Goal: Task Accomplishment & Management: Use online tool/utility

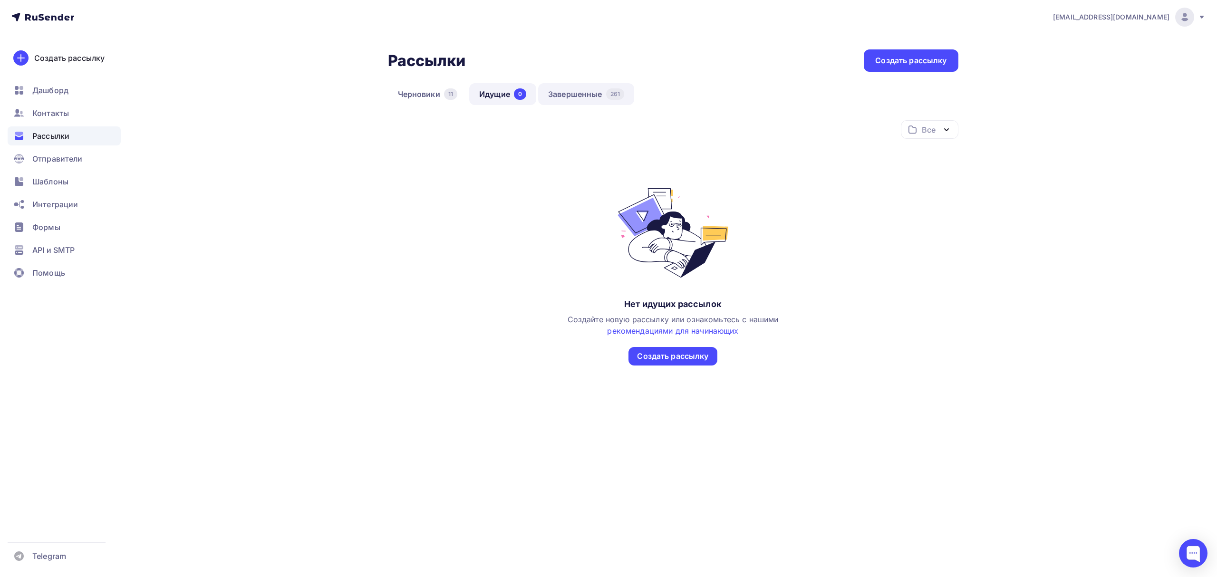
click at [565, 90] on link "Завершенные 261" at bounding box center [586, 94] width 96 height 22
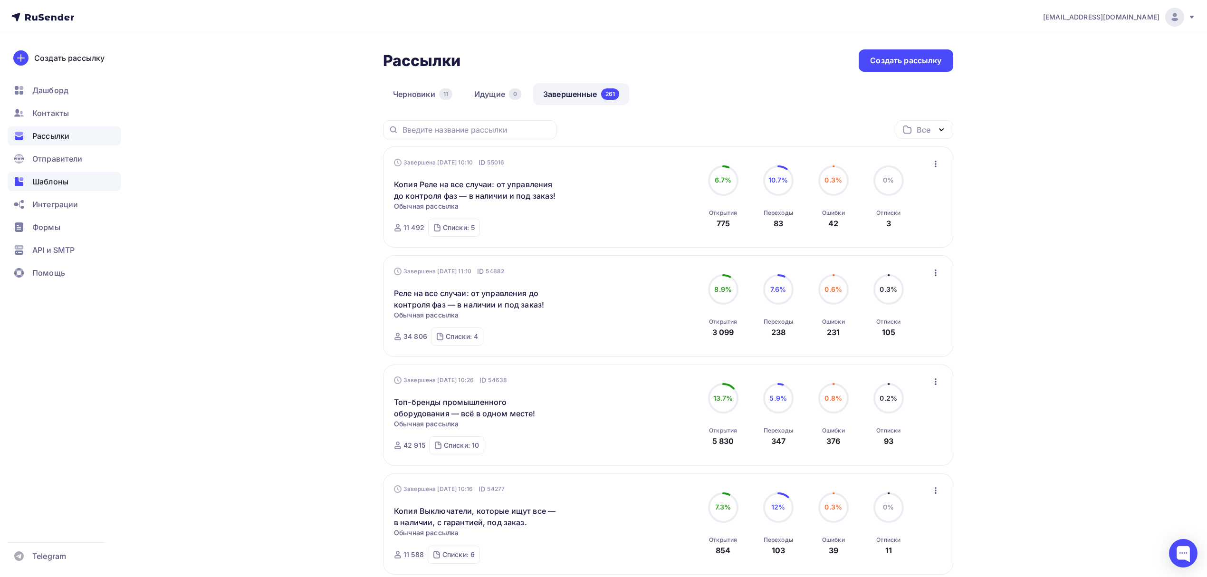
click at [48, 183] on span "Шаблоны" at bounding box center [50, 181] width 36 height 11
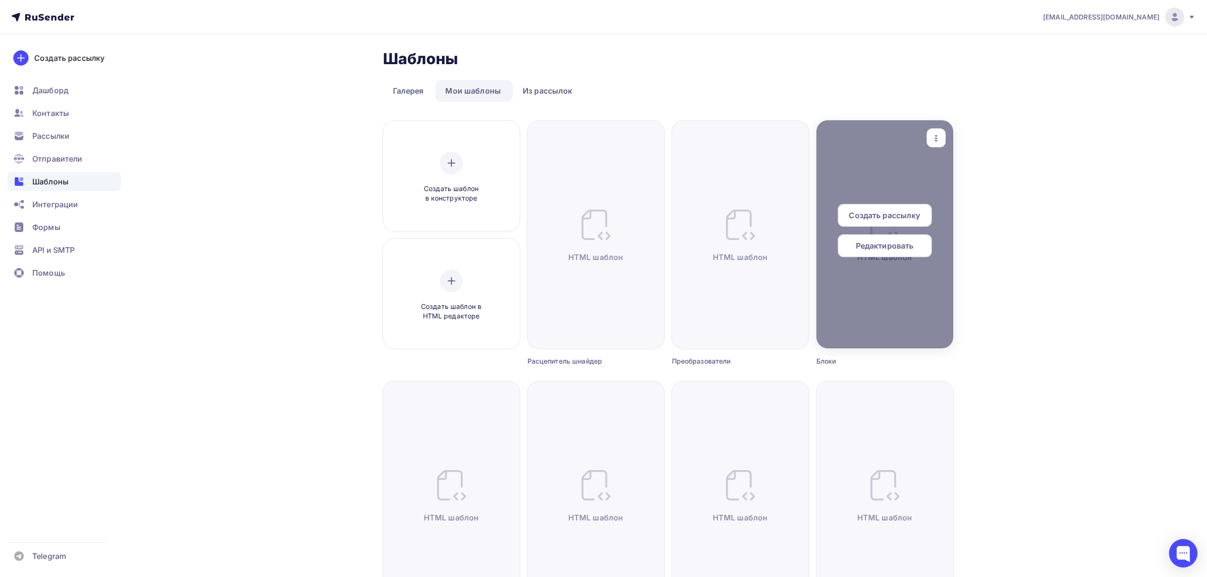
click at [903, 219] on span "Создать рассылку" at bounding box center [884, 215] width 71 height 11
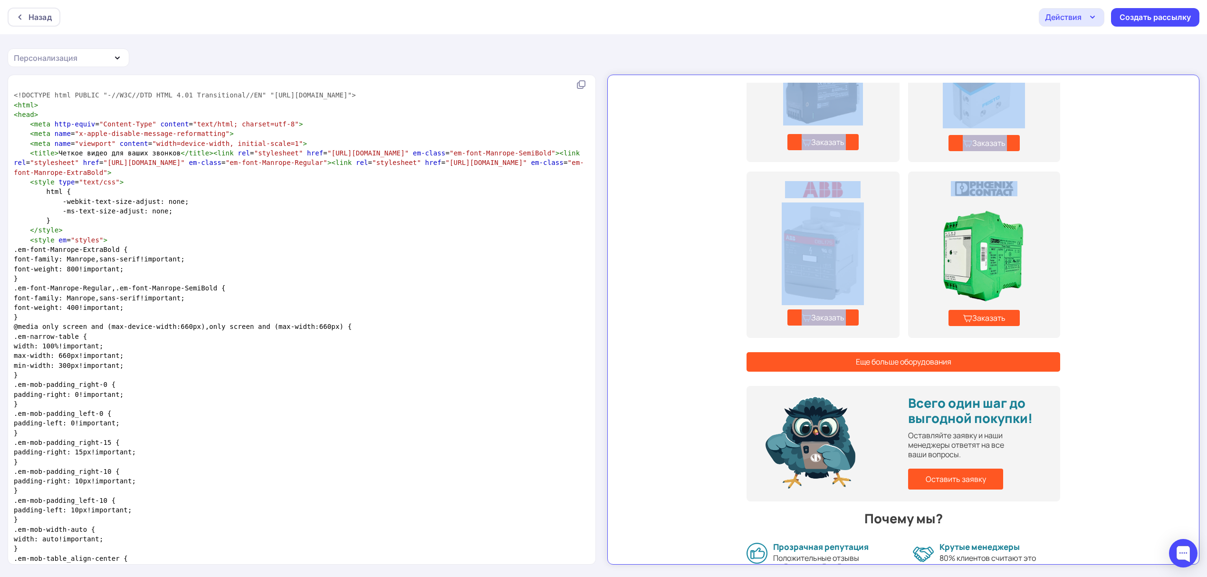
scroll to position [720, 0]
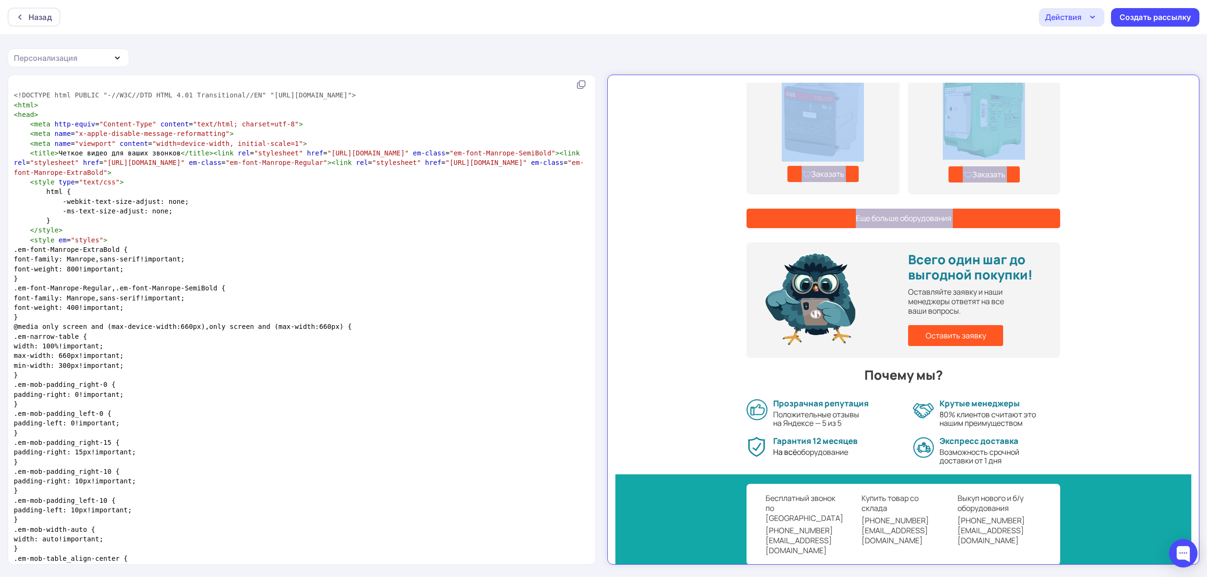
drag, startPoint x: 895, startPoint y: 145, endPoint x: 1047, endPoint y: 317, distance: 230.0
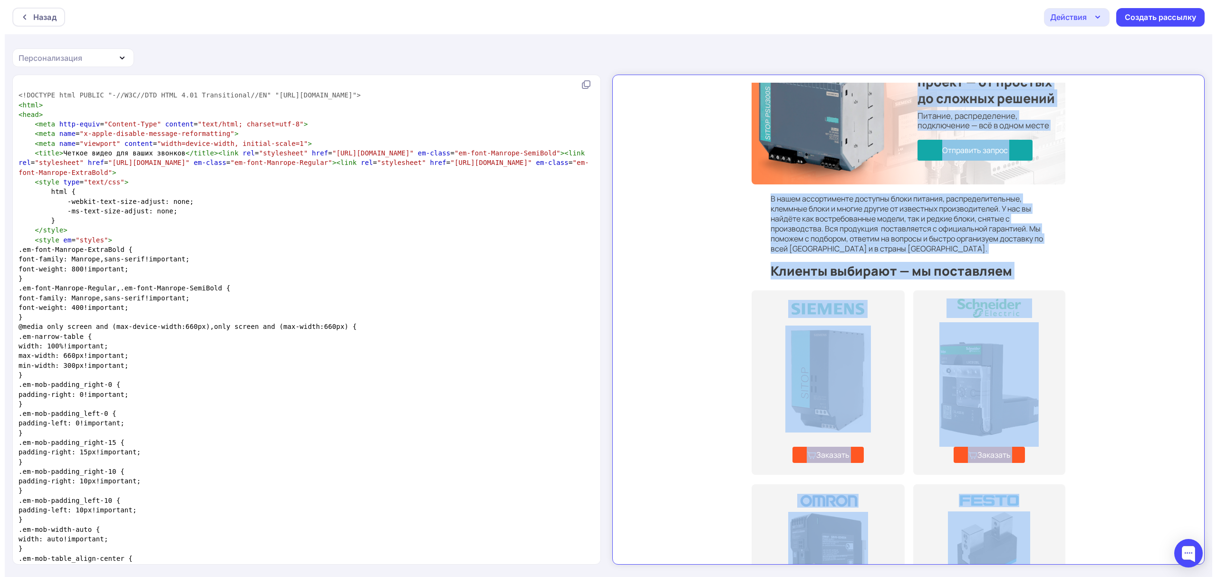
scroll to position [0, 0]
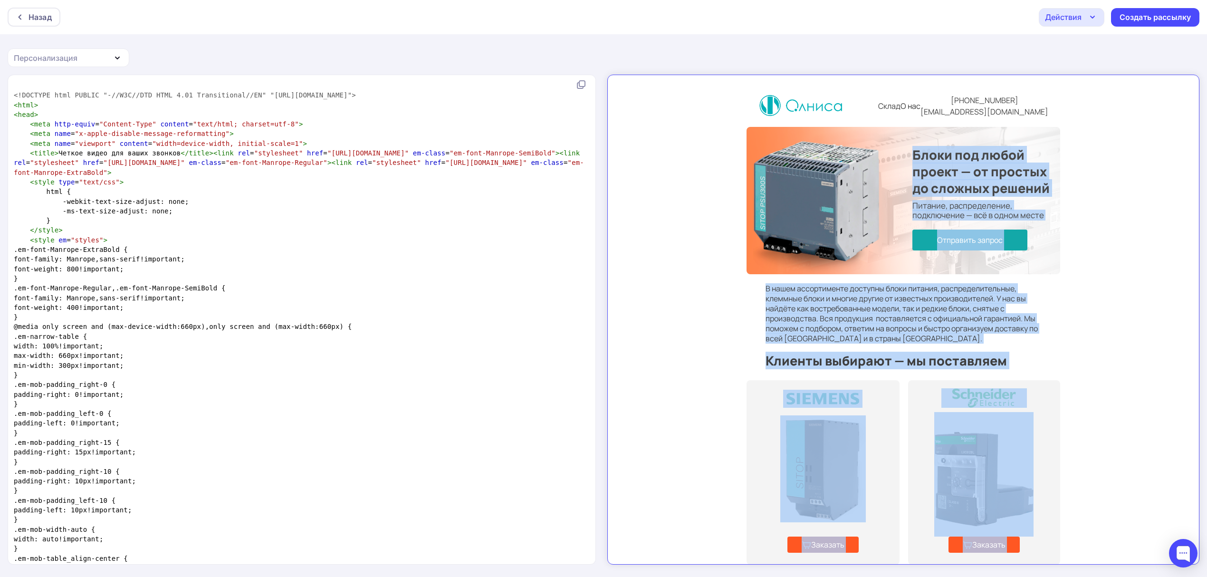
copy tbody "Lorem ips dolor sitame — co adipisc el seddoei tempori Utlabor, etdoloremagna, …"
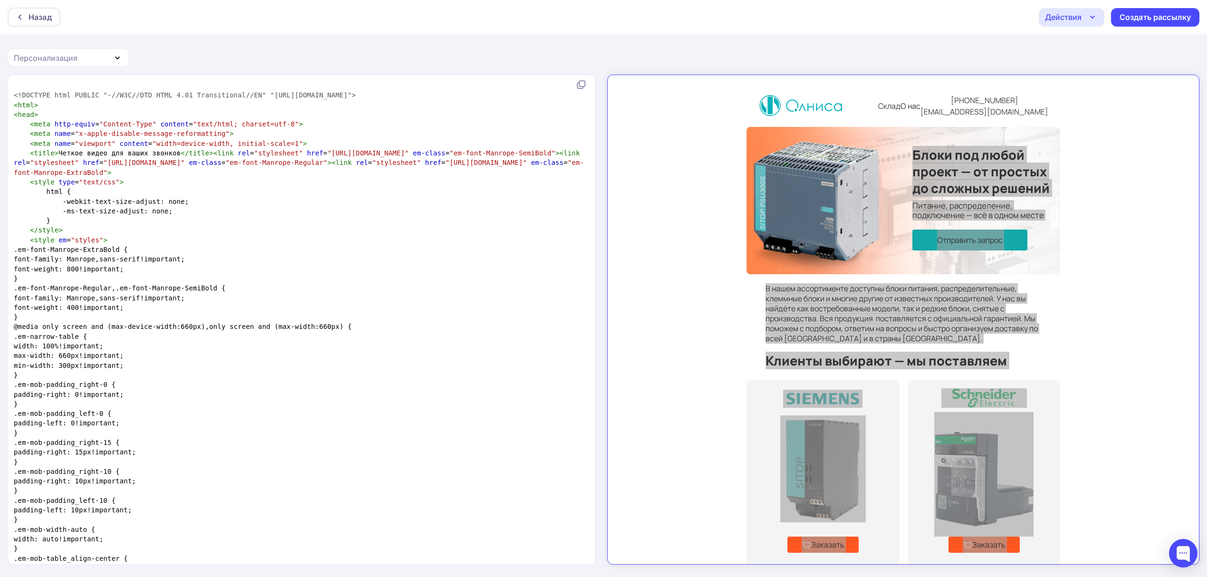
drag, startPoint x: 827, startPoint y: 17, endPoint x: 849, endPoint y: 25, distance: 23.2
click at [827, 17] on div "Назад Действия Отправить тестовое письмо Сохранить в Мои шаблоны Выйти без сохр…" at bounding box center [603, 17] width 1207 height 34
click at [1121, 15] on div "Создать рассылку" at bounding box center [1155, 17] width 71 height 11
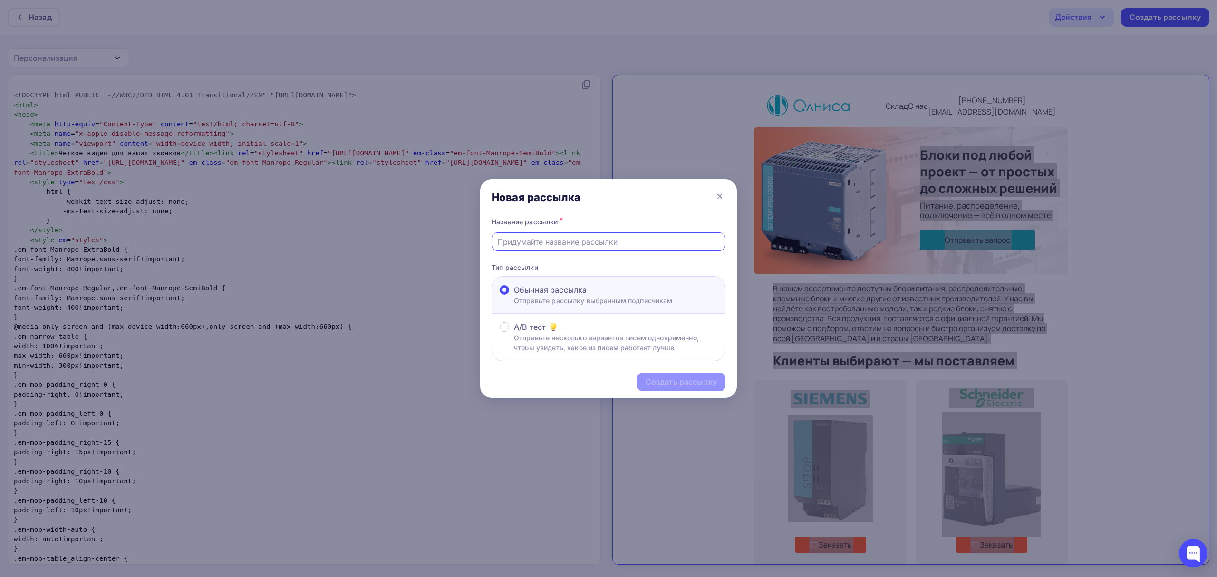
click at [565, 239] on input "text" at bounding box center [608, 241] width 223 height 11
paste input "Блоки под любые проекты автоматизации — от стандартных до редких моделей"
type input "Блоки под любые проекты автоматизации — от стандартных до редких моделей"
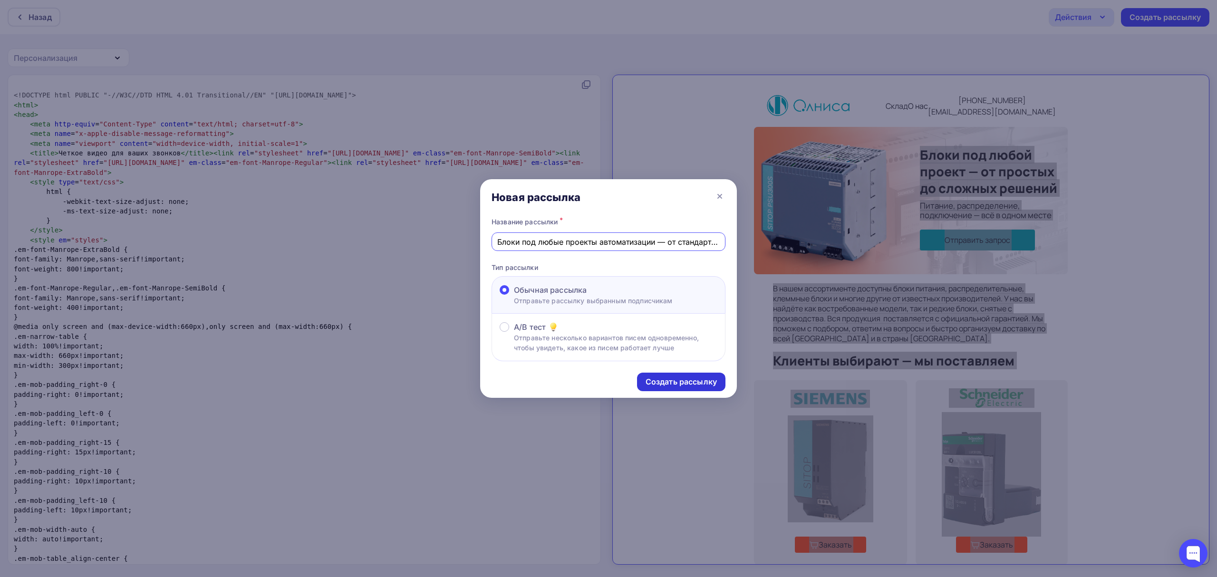
click at [680, 379] on div "Создать рассылку" at bounding box center [681, 381] width 71 height 11
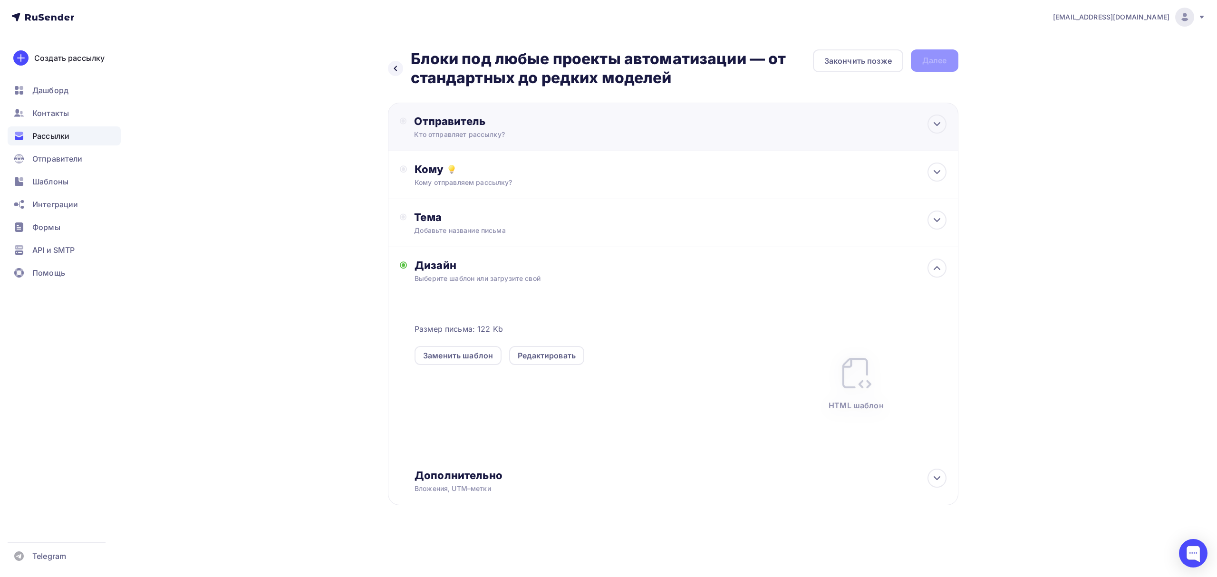
click at [588, 133] on div "Кто отправляет рассылку?" at bounding box center [506, 135] width 185 height 10
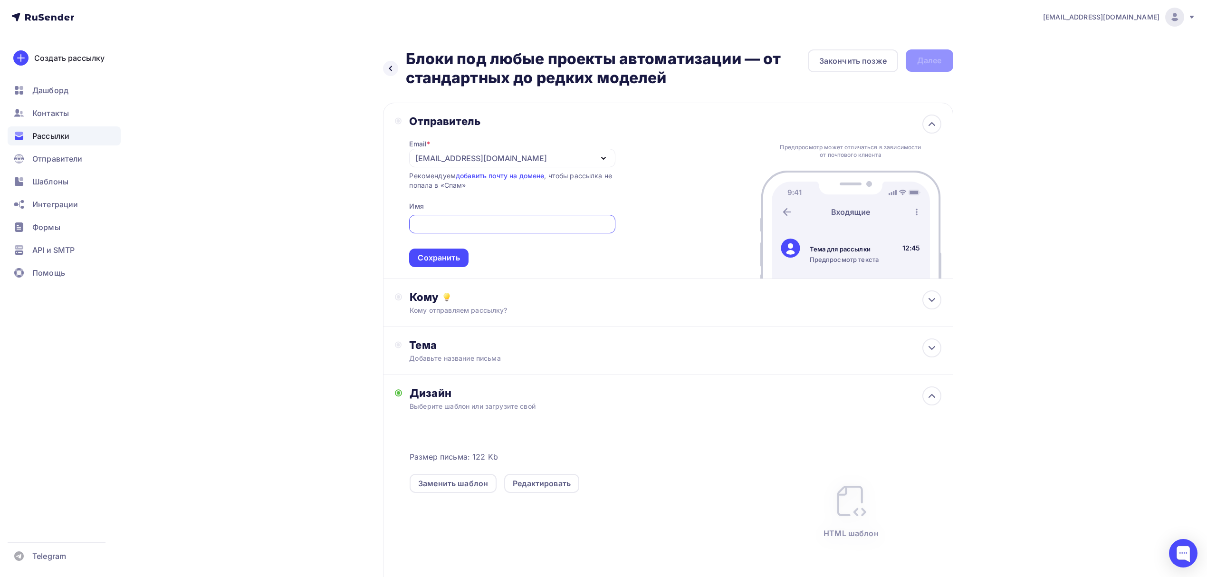
click at [542, 225] on input "text" at bounding box center [512, 224] width 195 height 11
type input "Олниса"
click at [440, 253] on div "Сохранить" at bounding box center [438, 258] width 59 height 19
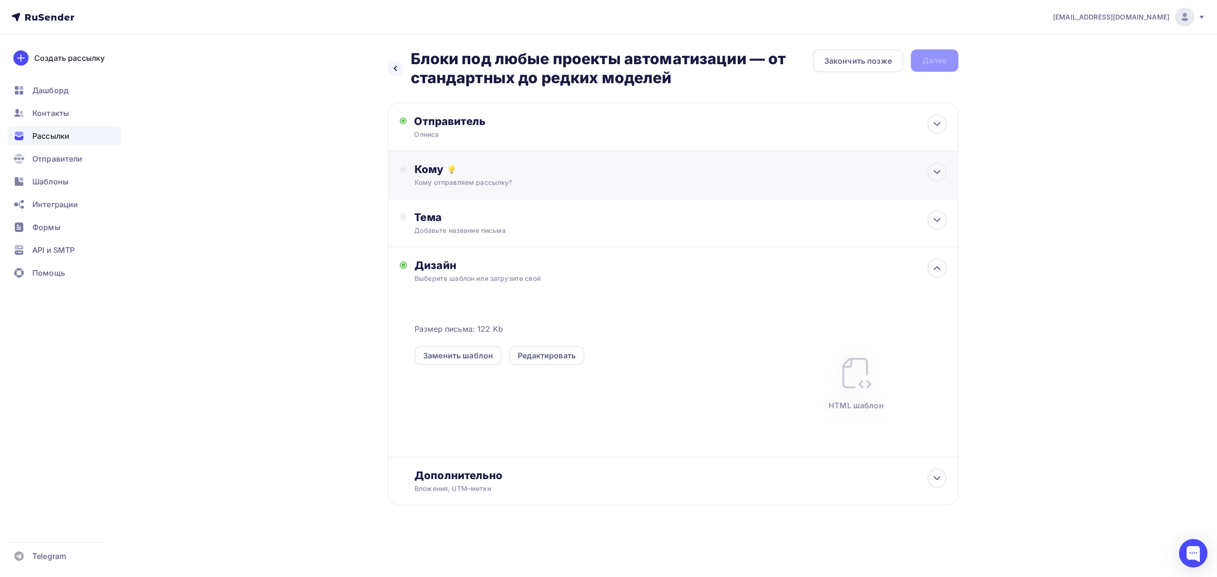
click at [522, 192] on div "Кому Кому отправляем рассылку? Списки получателей Выберите список Все списки id…" at bounding box center [673, 175] width 570 height 48
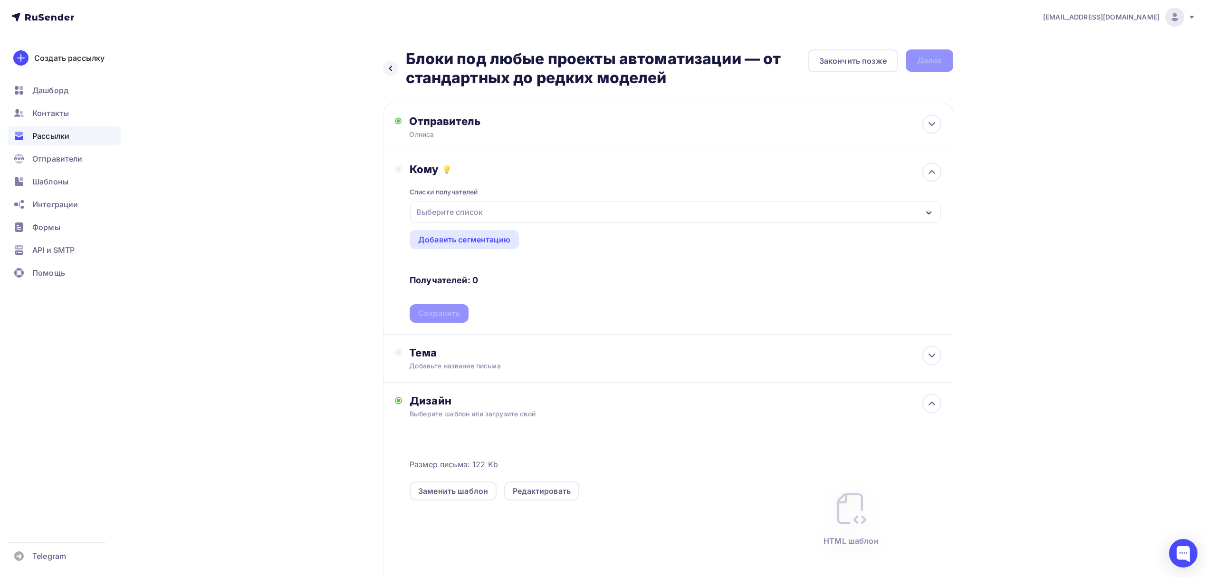
click at [480, 212] on div "Выберите список" at bounding box center [450, 211] width 74 height 17
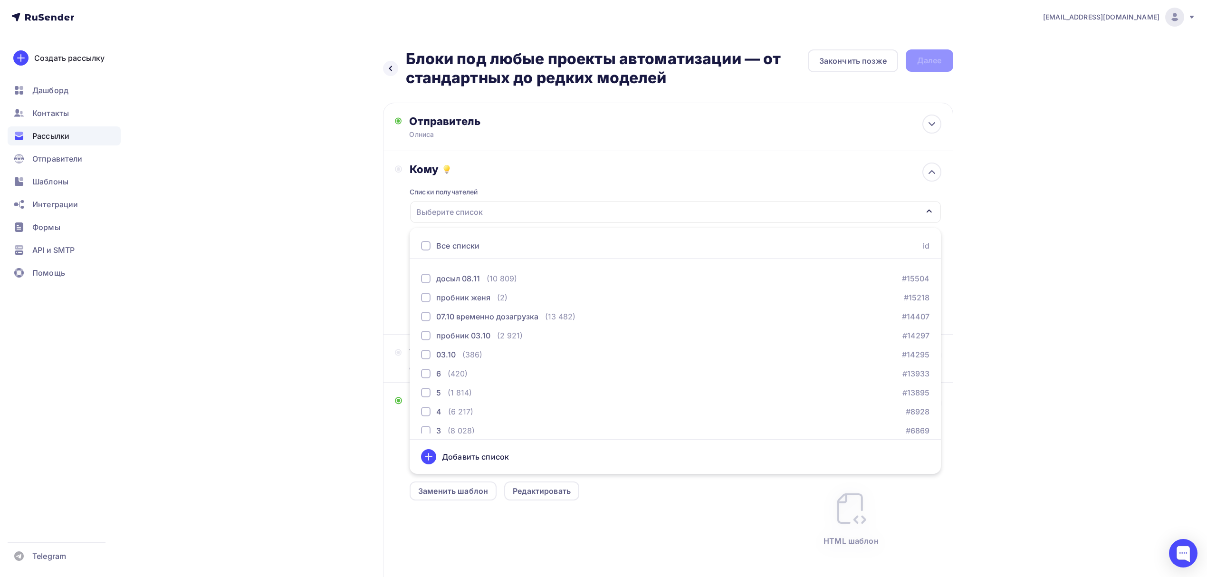
scroll to position [154, 0]
click at [458, 424] on div "пробник" at bounding box center [452, 423] width 33 height 11
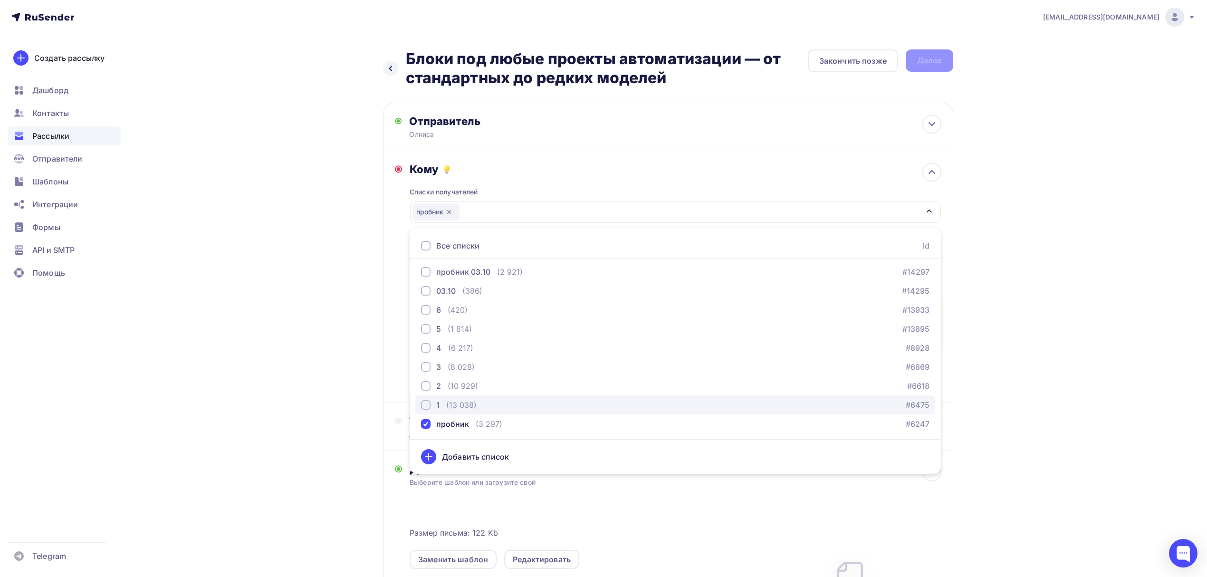
click at [463, 405] on div "(13 038)" at bounding box center [461, 404] width 30 height 11
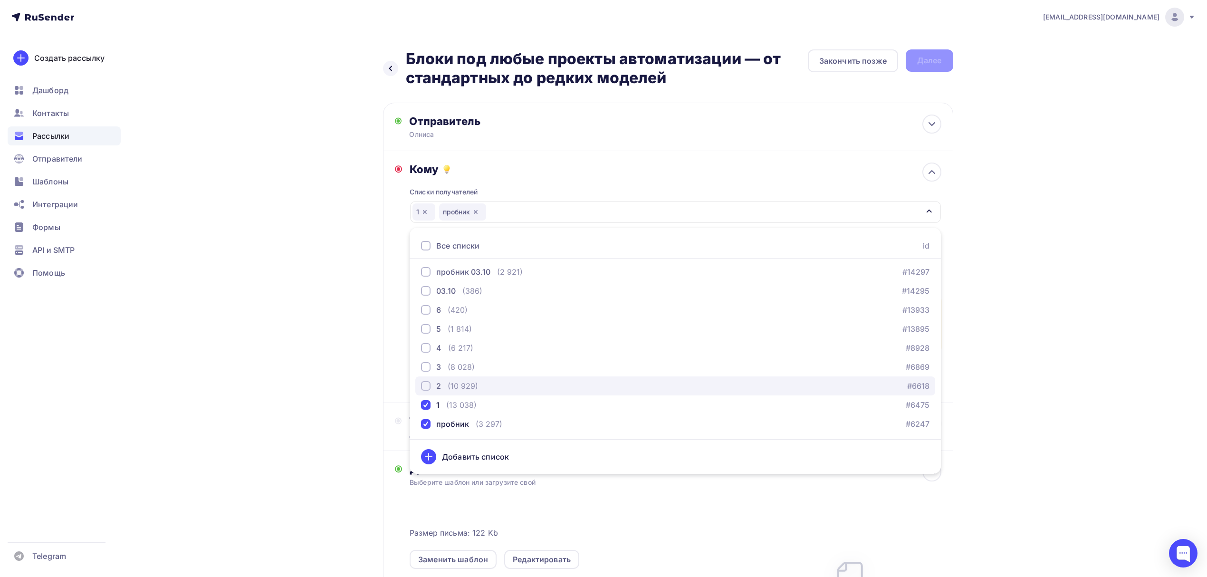
click at [464, 387] on div "(10 929)" at bounding box center [463, 385] width 30 height 11
click at [466, 360] on button "3 (8 028) #6869" at bounding box center [675, 366] width 520 height 19
click at [354, 305] on div "Назад Блоки под любые проекты автоматизации — от стандартных до редких моделей …" at bounding box center [603, 402] width 779 height 736
